Goal: Transaction & Acquisition: Purchase product/service

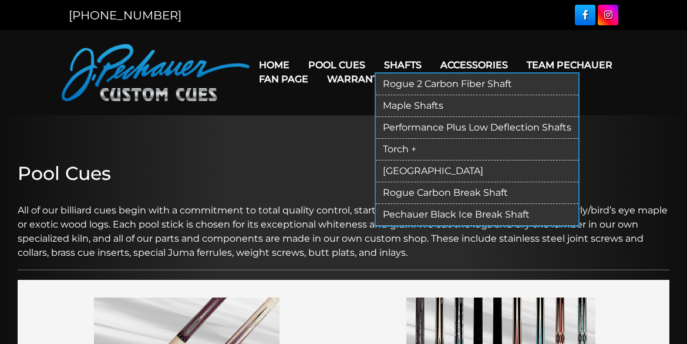
click at [407, 62] on link "Shafts" at bounding box center [403, 65] width 56 height 30
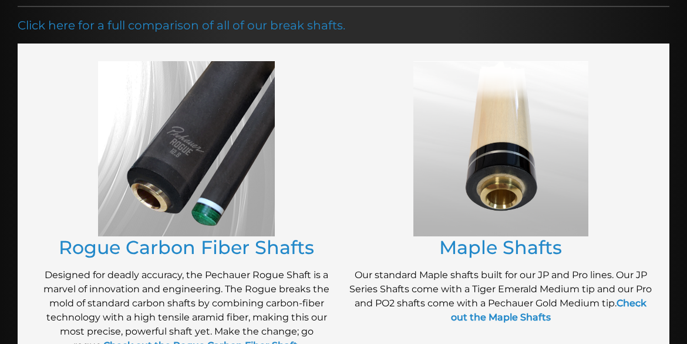
scroll to position [176, 0]
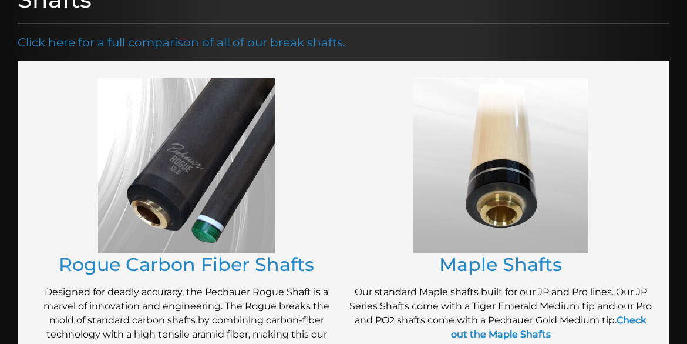
click at [203, 147] on img at bounding box center [186, 165] width 177 height 175
click at [143, 281] on div "Rogue Carbon Fiber Shafts Designed for deadly accuracy, the Pechauer Rogue Shaf…" at bounding box center [186, 228] width 314 height 313
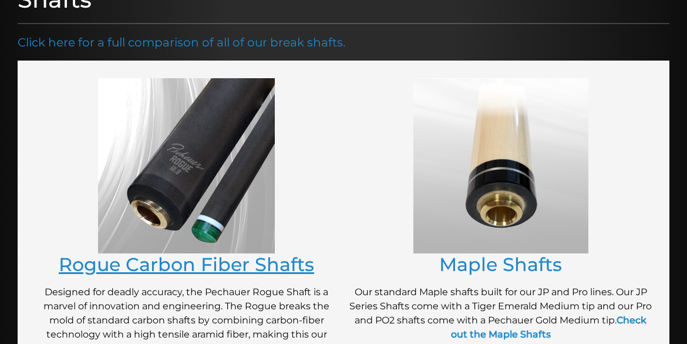
click at [146, 273] on link "Rogue Carbon Fiber Shafts" at bounding box center [187, 264] width 256 height 23
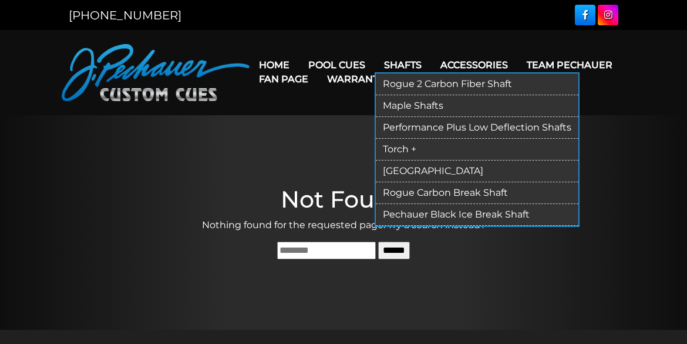
click at [430, 83] on link "Rogue 2 Carbon Fiber Shaft" at bounding box center [477, 84] width 203 height 22
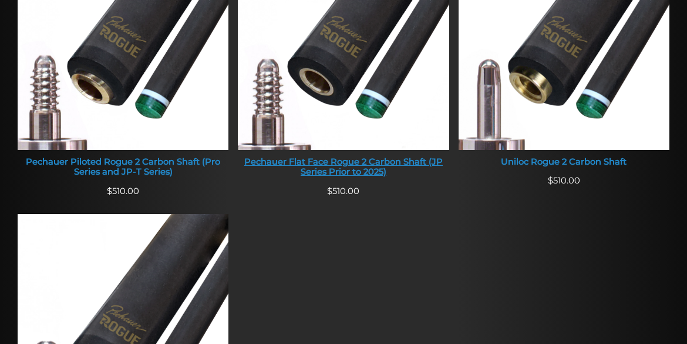
scroll to position [573, 0]
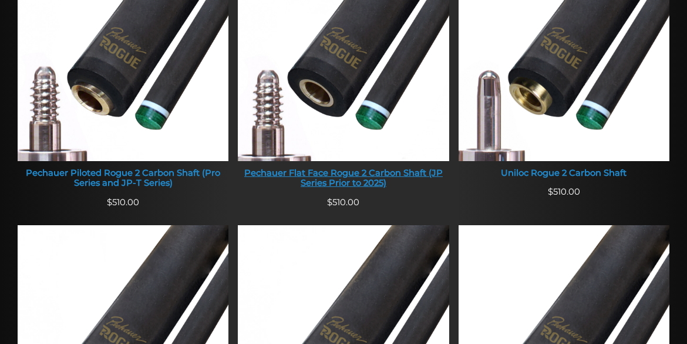
click at [364, 183] on div "Pechauer Flat Face Rogue 2 Carbon Shaft (JP Series Prior to 2025)" at bounding box center [343, 178] width 211 height 21
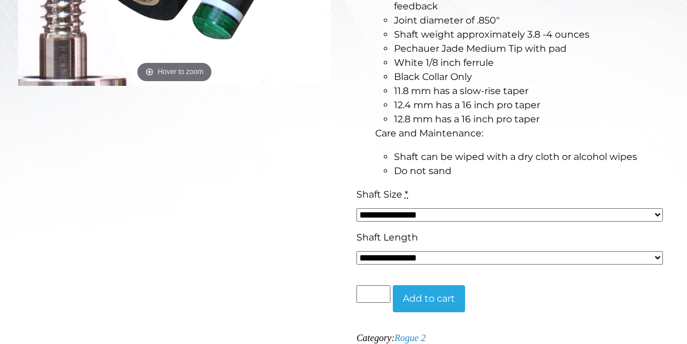
scroll to position [441, 0]
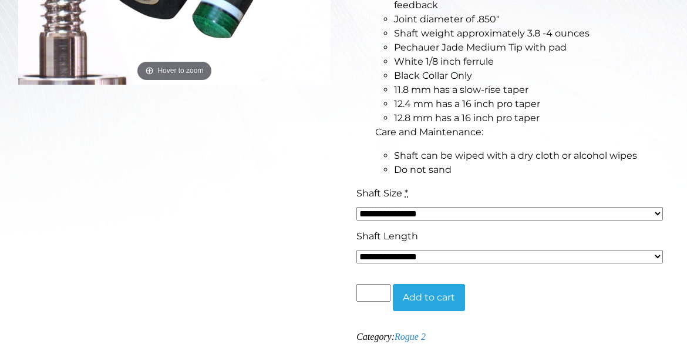
click at [659, 214] on select "**********" at bounding box center [510, 214] width 307 height 14
select select "*****"
click at [357, 207] on select "**********" at bounding box center [510, 214] width 307 height 14
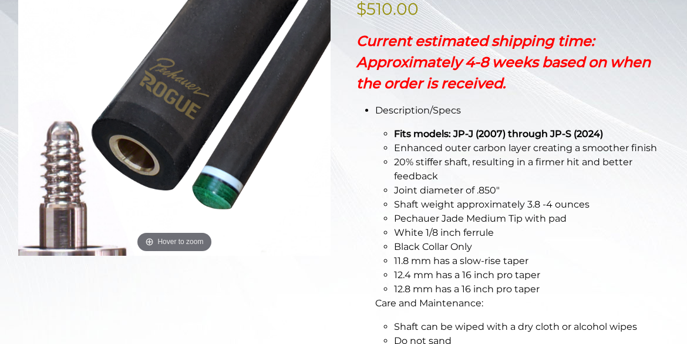
scroll to position [264, 0]
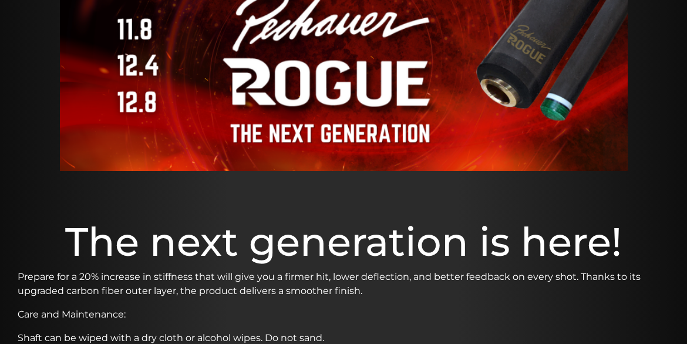
scroll to position [176, 0]
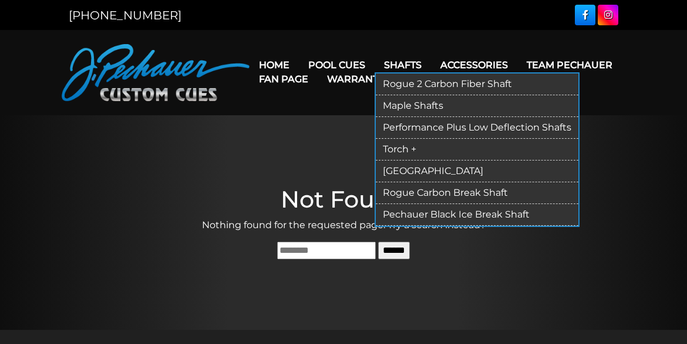
click at [407, 126] on link "Performance Plus Low Deflection Shafts" at bounding box center [477, 128] width 203 height 22
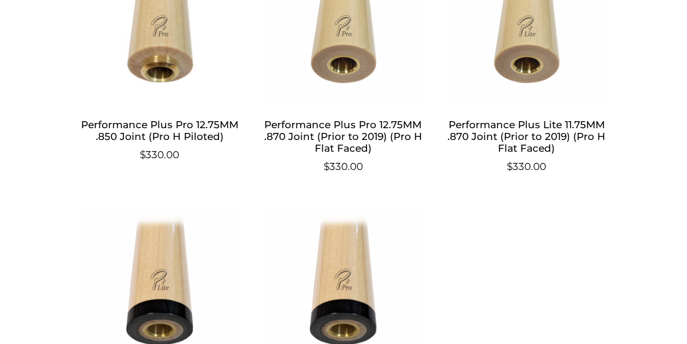
scroll to position [1255, 0]
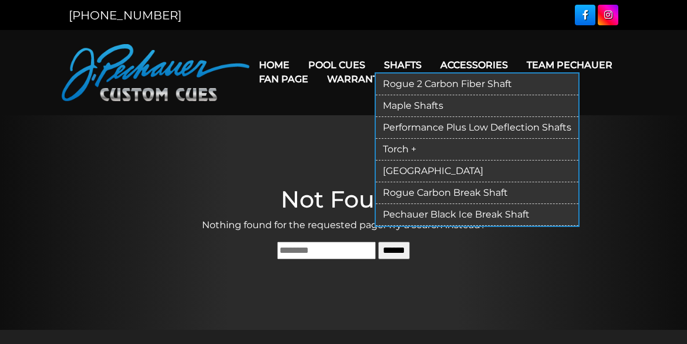
click at [406, 79] on link "Rogue 2 Carbon Fiber Shaft" at bounding box center [477, 84] width 203 height 22
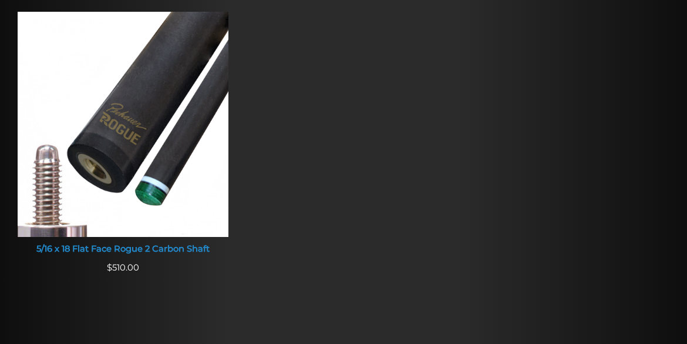
scroll to position [1102, 0]
